Goal: Transaction & Acquisition: Purchase product/service

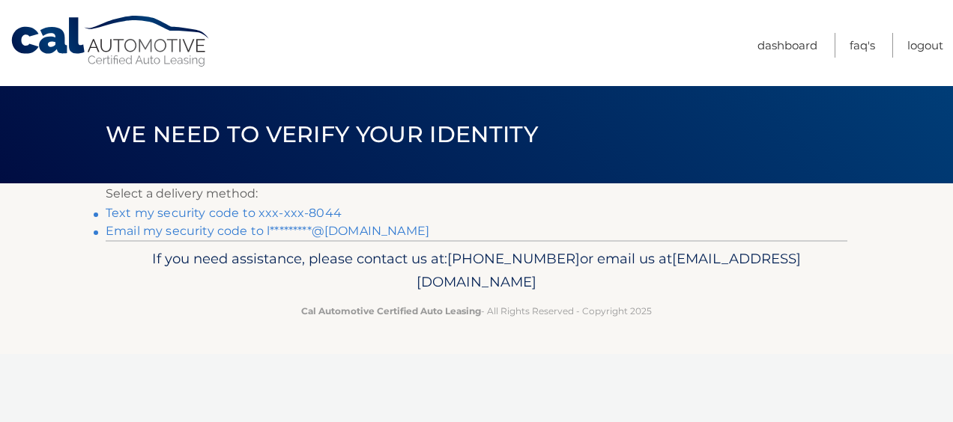
click at [279, 212] on link "Text my security code to xxx-xxx-8044" at bounding box center [224, 213] width 236 height 14
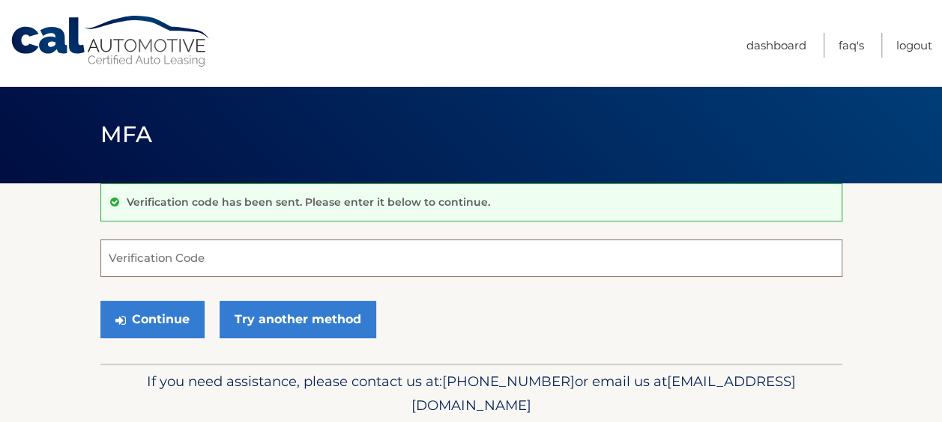
click at [129, 250] on input "Verification Code" at bounding box center [471, 258] width 742 height 37
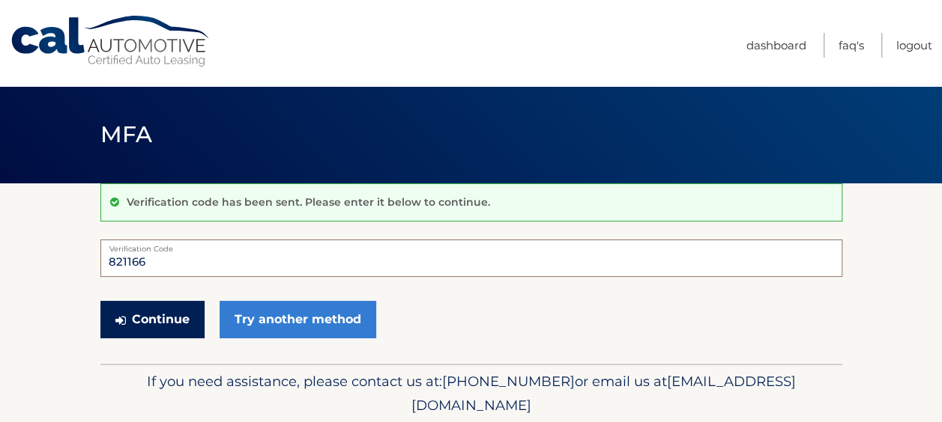
type input "821166"
click at [161, 312] on button "Continue" at bounding box center [152, 319] width 104 height 37
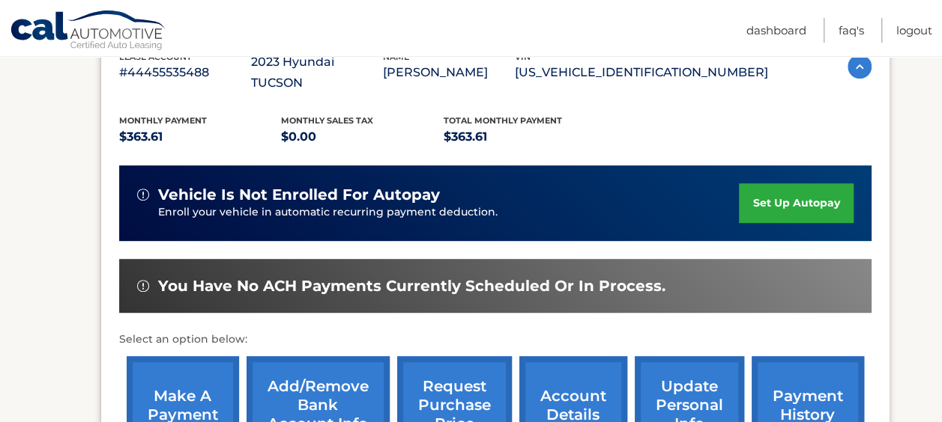
scroll to position [300, 0]
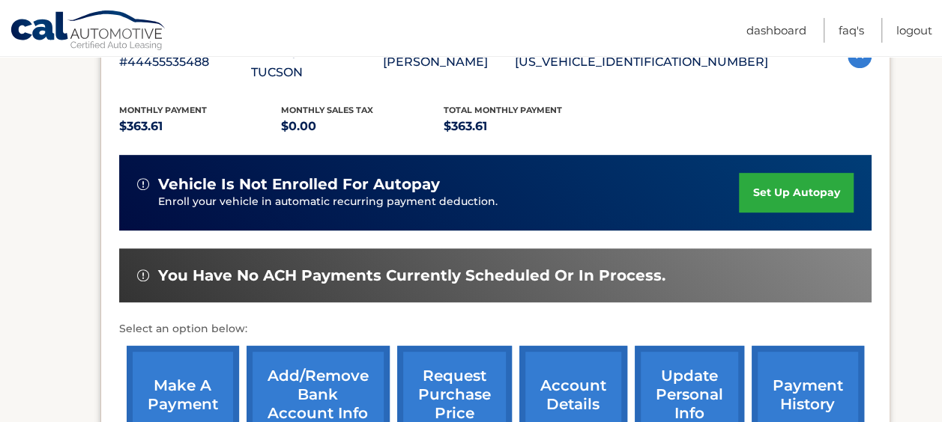
click at [795, 382] on link "payment history" at bounding box center [807, 395] width 112 height 98
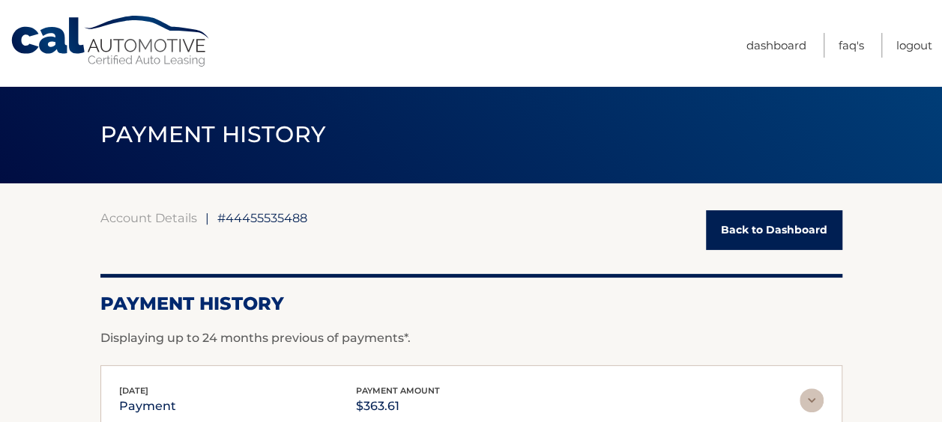
click at [769, 225] on link "Back to Dashboard" at bounding box center [774, 230] width 136 height 40
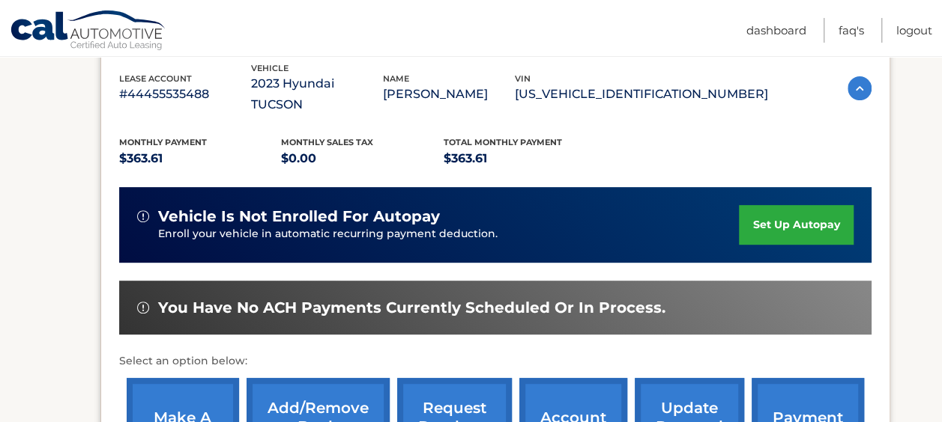
scroll to position [300, 0]
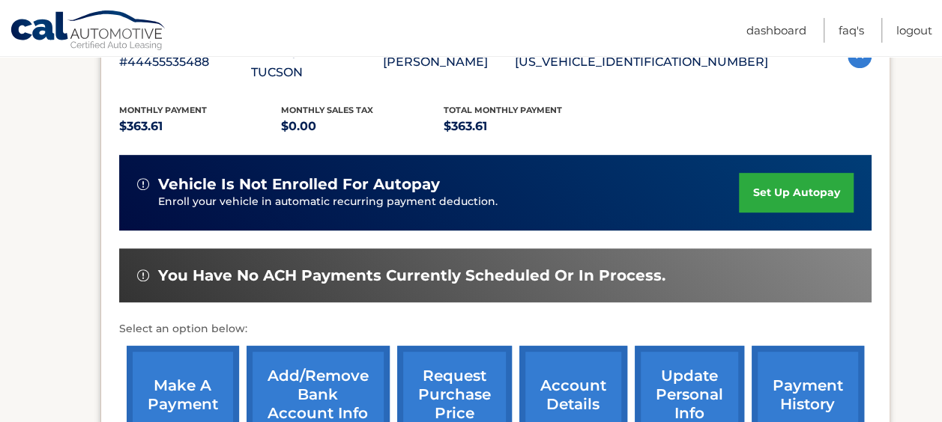
click at [174, 367] on link "make a payment" at bounding box center [183, 395] width 112 height 98
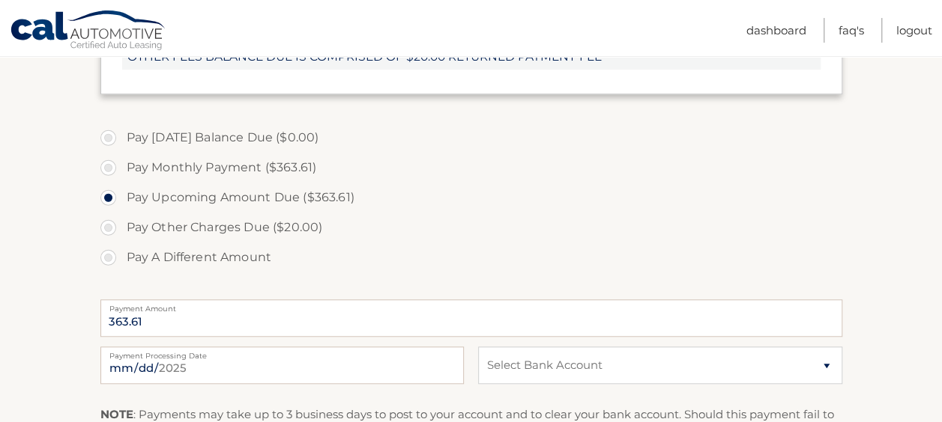
scroll to position [599, 0]
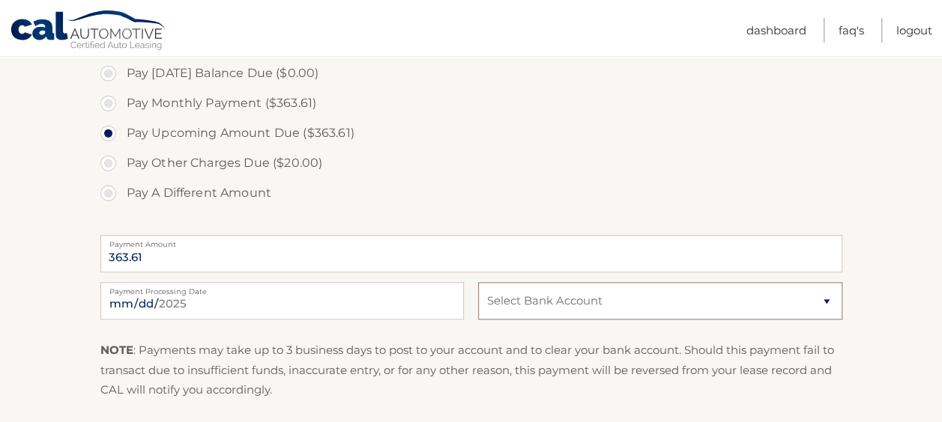
click at [587, 312] on select "Select Bank Account Checking TD BANK NA *****4760 Checking CAPITAL ONE N.A. ***…" at bounding box center [659, 300] width 363 height 37
select select "MTIzMDZiZWItYzMzNy00YjNjLWEwNGMtMTc2MGQzNDU1Mzlk"
click at [478, 282] on select "Select Bank Account Checking TD BANK NA *****4760 Checking CAPITAL ONE N.A. ***…" at bounding box center [659, 300] width 363 height 37
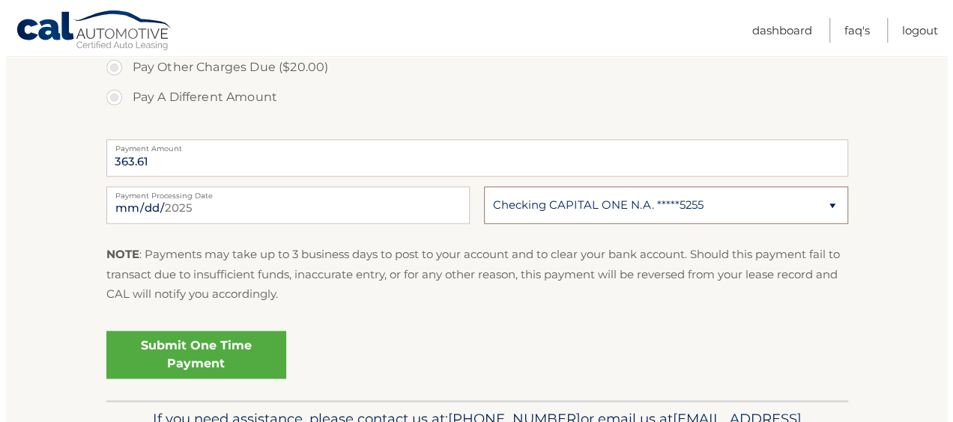
scroll to position [786, 0]
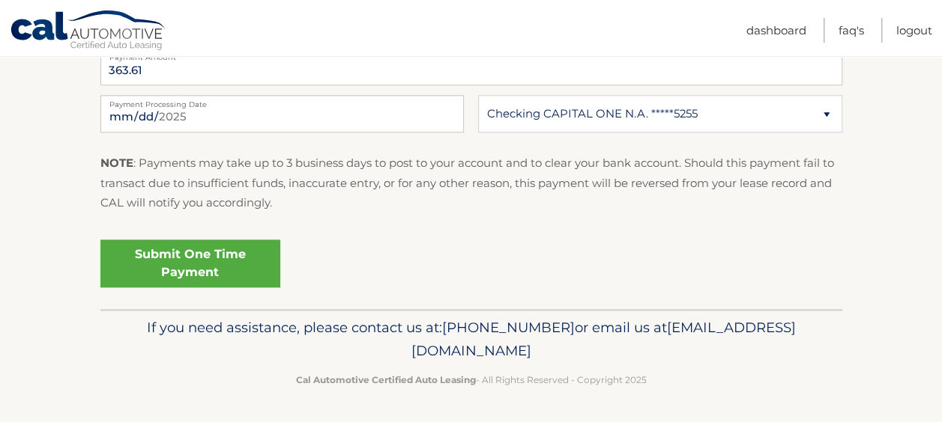
click at [190, 253] on link "Submit One Time Payment" at bounding box center [190, 264] width 180 height 48
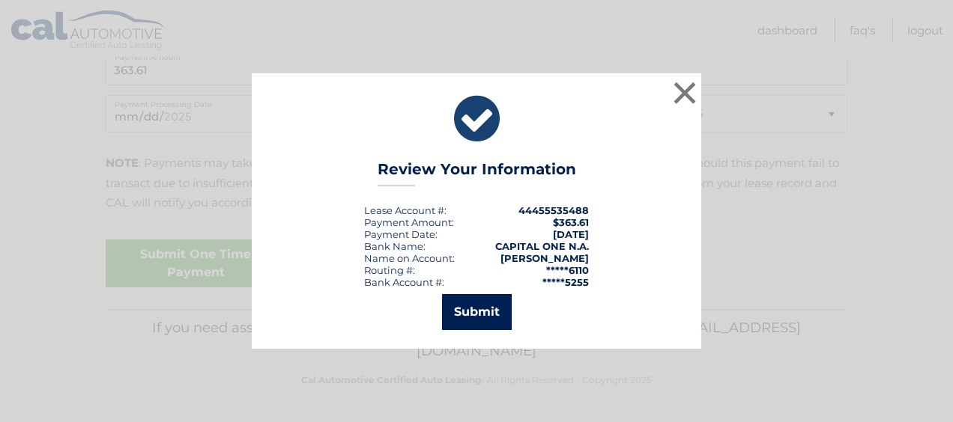
click at [483, 315] on button "Submit" at bounding box center [477, 312] width 70 height 36
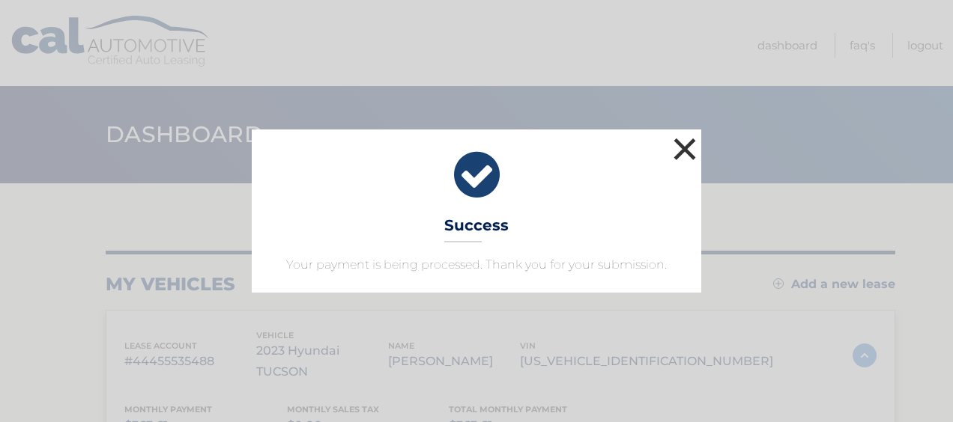
click at [688, 149] on button "×" at bounding box center [685, 149] width 30 height 30
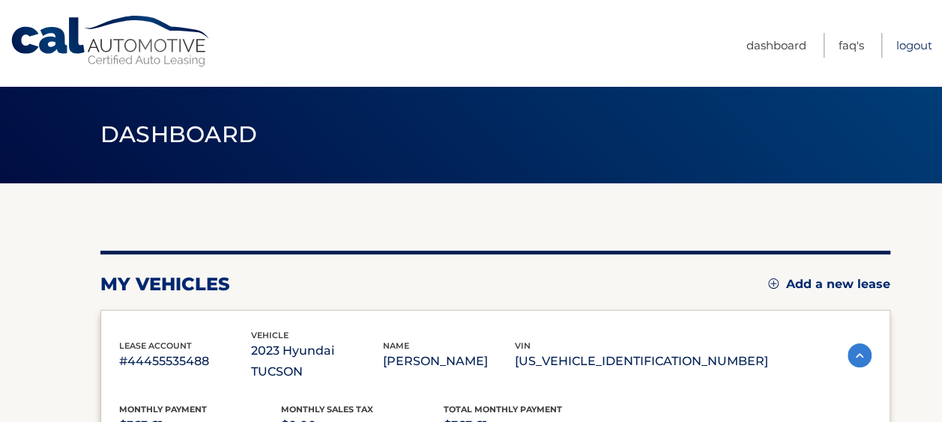
click at [911, 45] on link "Logout" at bounding box center [914, 45] width 36 height 25
